Goal: Transaction & Acquisition: Download file/media

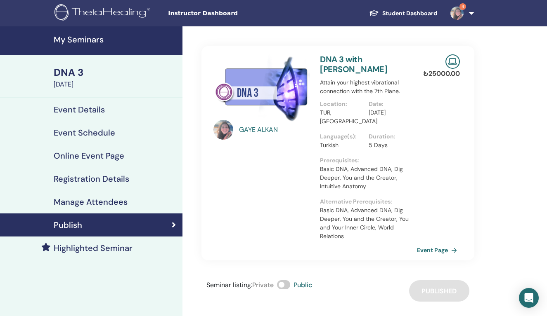
scroll to position [2, 0]
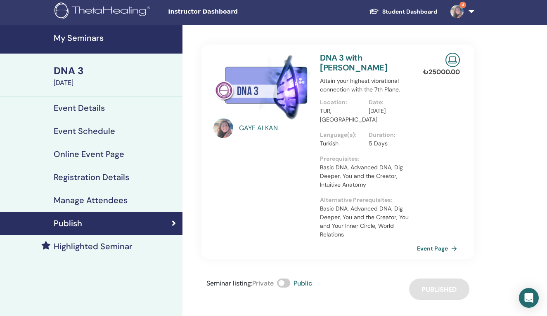
click at [88, 40] on h4 "My Seminars" at bounding box center [116, 38] width 124 height 10
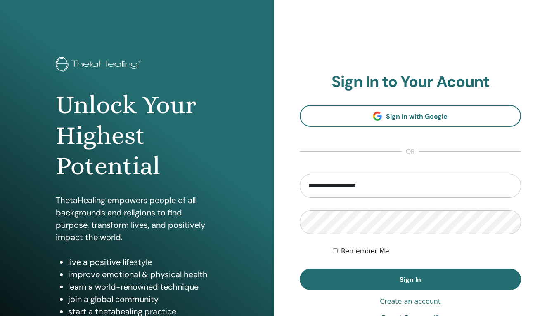
type input "**********"
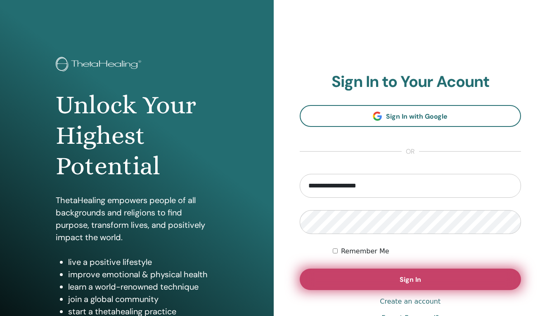
click at [426, 282] on button "Sign In" at bounding box center [411, 279] width 222 height 21
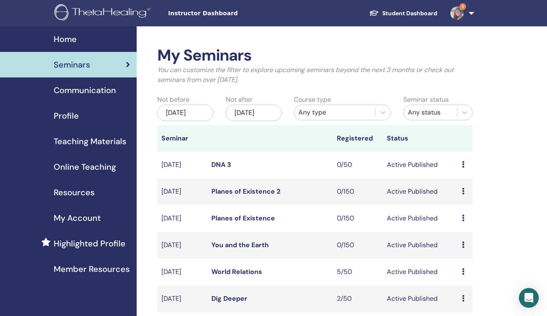
click at [82, 192] on span "Resources" at bounding box center [74, 192] width 41 height 12
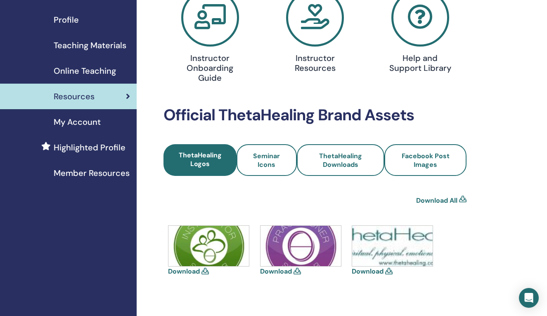
scroll to position [103, 0]
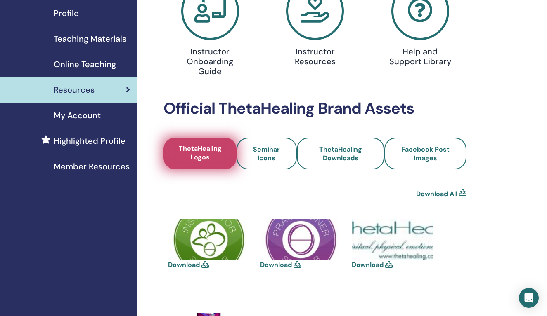
click at [208, 154] on span "ThetaHealing Logos" at bounding box center [200, 153] width 52 height 19
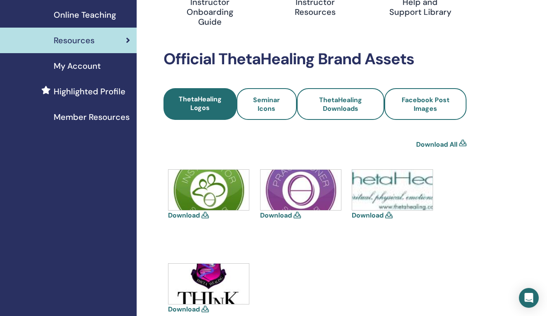
scroll to position [152, 0]
click at [277, 101] on span "Seminar Icons" at bounding box center [267, 104] width 38 height 17
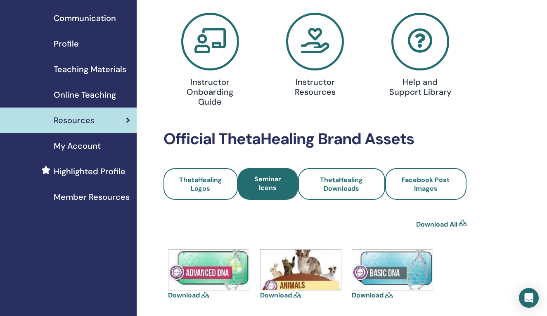
scroll to position [69, 0]
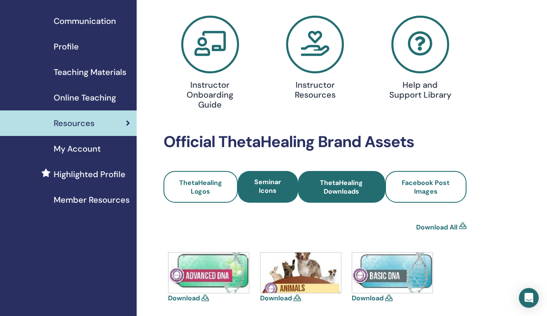
click at [336, 186] on span "ThetaHealing Downloads" at bounding box center [341, 187] width 65 height 17
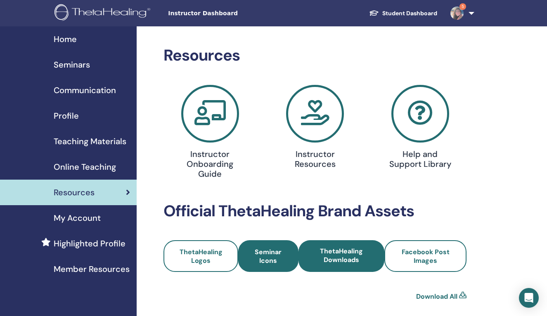
click at [279, 250] on span "Seminar Icons" at bounding box center [268, 256] width 38 height 17
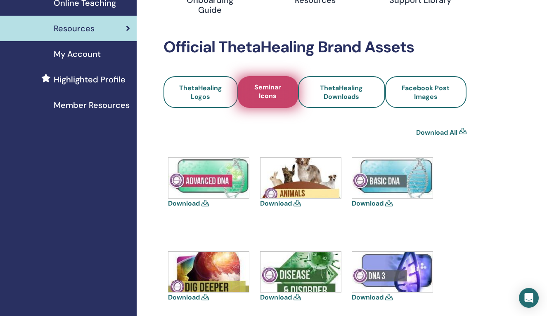
scroll to position [165, 0]
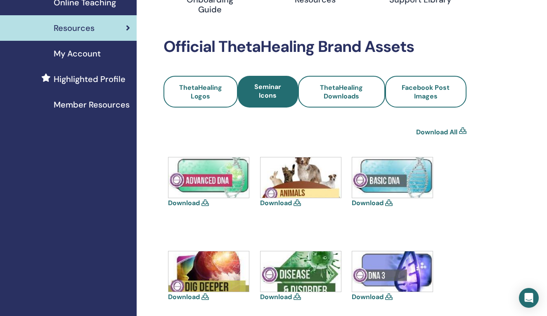
click at [379, 186] on img at bounding box center [392, 178] width 80 height 40
click at [388, 202] on icon at bounding box center [388, 203] width 7 height 7
click at [373, 203] on link "Download" at bounding box center [368, 203] width 32 height 9
click at [188, 202] on link "Download" at bounding box center [184, 203] width 32 height 9
click at [281, 203] on link "Download" at bounding box center [276, 203] width 32 height 9
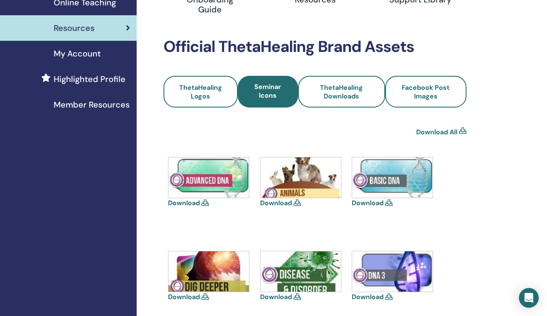
click at [376, 297] on link "Download" at bounding box center [368, 297] width 32 height 9
click at [283, 298] on link "Download" at bounding box center [276, 297] width 32 height 9
click at [190, 297] on link "Download" at bounding box center [184, 297] width 32 height 9
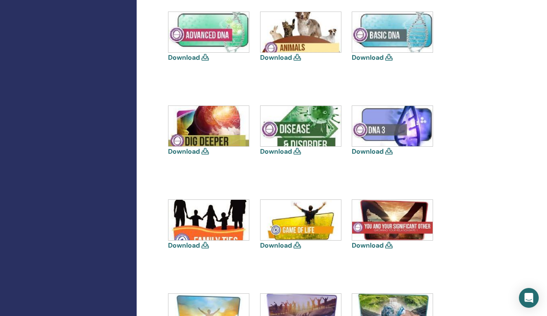
scroll to position [311, 0]
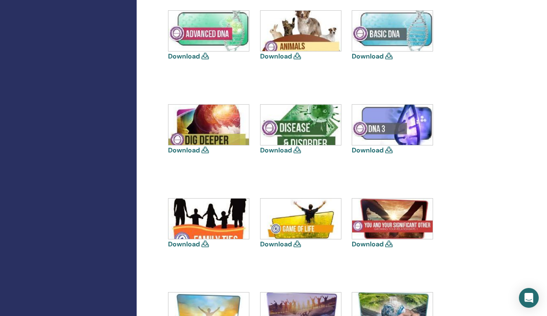
click at [190, 243] on link "Download" at bounding box center [184, 244] width 32 height 9
click at [285, 245] on link "Download" at bounding box center [276, 244] width 32 height 9
click at [365, 245] on link "Download" at bounding box center [368, 244] width 32 height 9
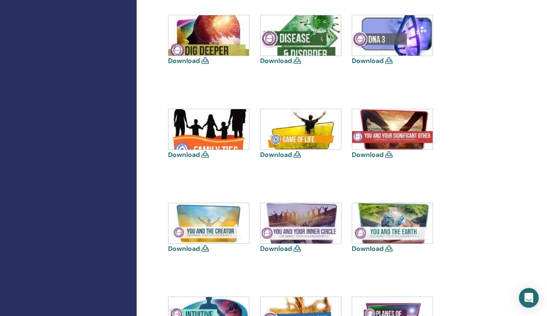
scroll to position [404, 0]
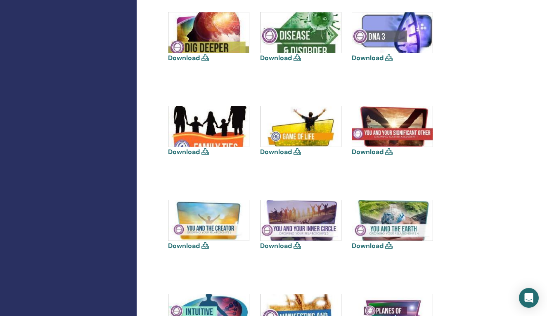
click at [193, 245] on link "Download" at bounding box center [184, 246] width 32 height 9
click at [284, 244] on link "Download" at bounding box center [276, 246] width 32 height 9
click at [360, 245] on link "Download" at bounding box center [368, 246] width 32 height 9
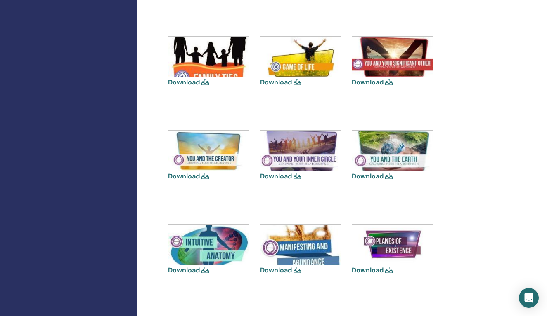
scroll to position [479, 0]
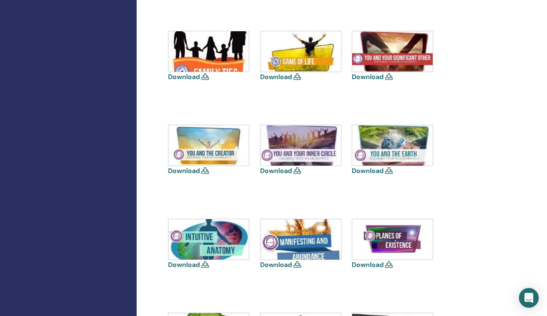
click at [189, 263] on link "Download" at bounding box center [184, 265] width 32 height 9
click at [279, 266] on link "Download" at bounding box center [276, 265] width 32 height 9
click at [366, 265] on link "Download" at bounding box center [368, 265] width 32 height 9
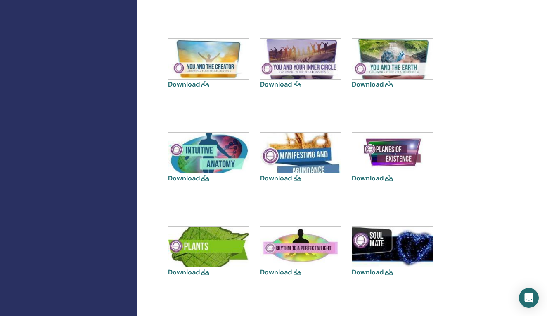
scroll to position [570, 0]
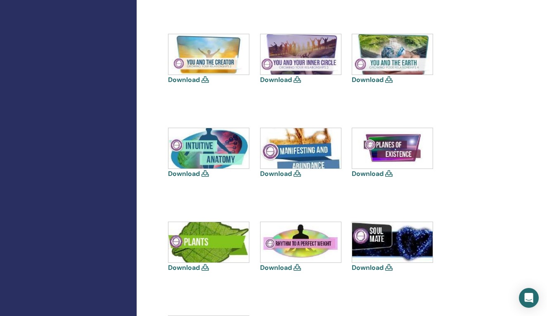
click at [192, 266] on link "Download" at bounding box center [184, 268] width 32 height 9
click at [275, 267] on link "Download" at bounding box center [276, 268] width 32 height 9
click at [282, 267] on link "Download" at bounding box center [276, 268] width 32 height 9
click at [365, 267] on link "Download" at bounding box center [368, 268] width 32 height 9
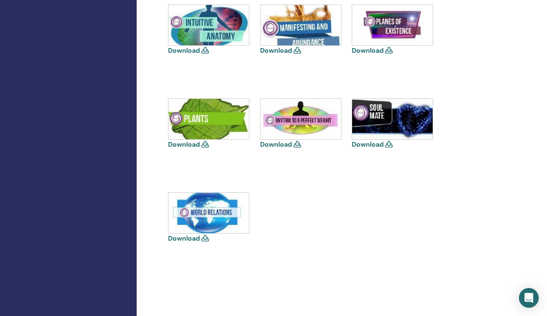
scroll to position [694, 0]
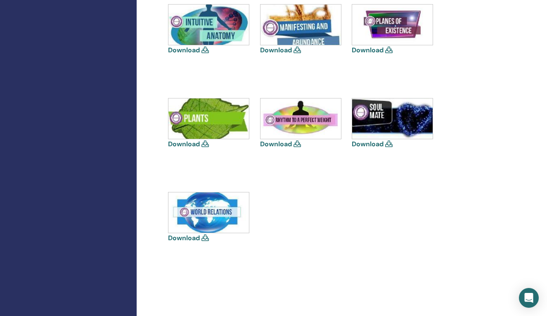
click at [186, 237] on link "Download" at bounding box center [184, 238] width 32 height 9
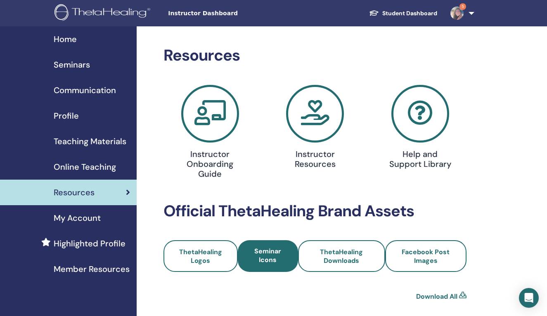
scroll to position [0, 0]
